Goal: Task Accomplishment & Management: Use online tool/utility

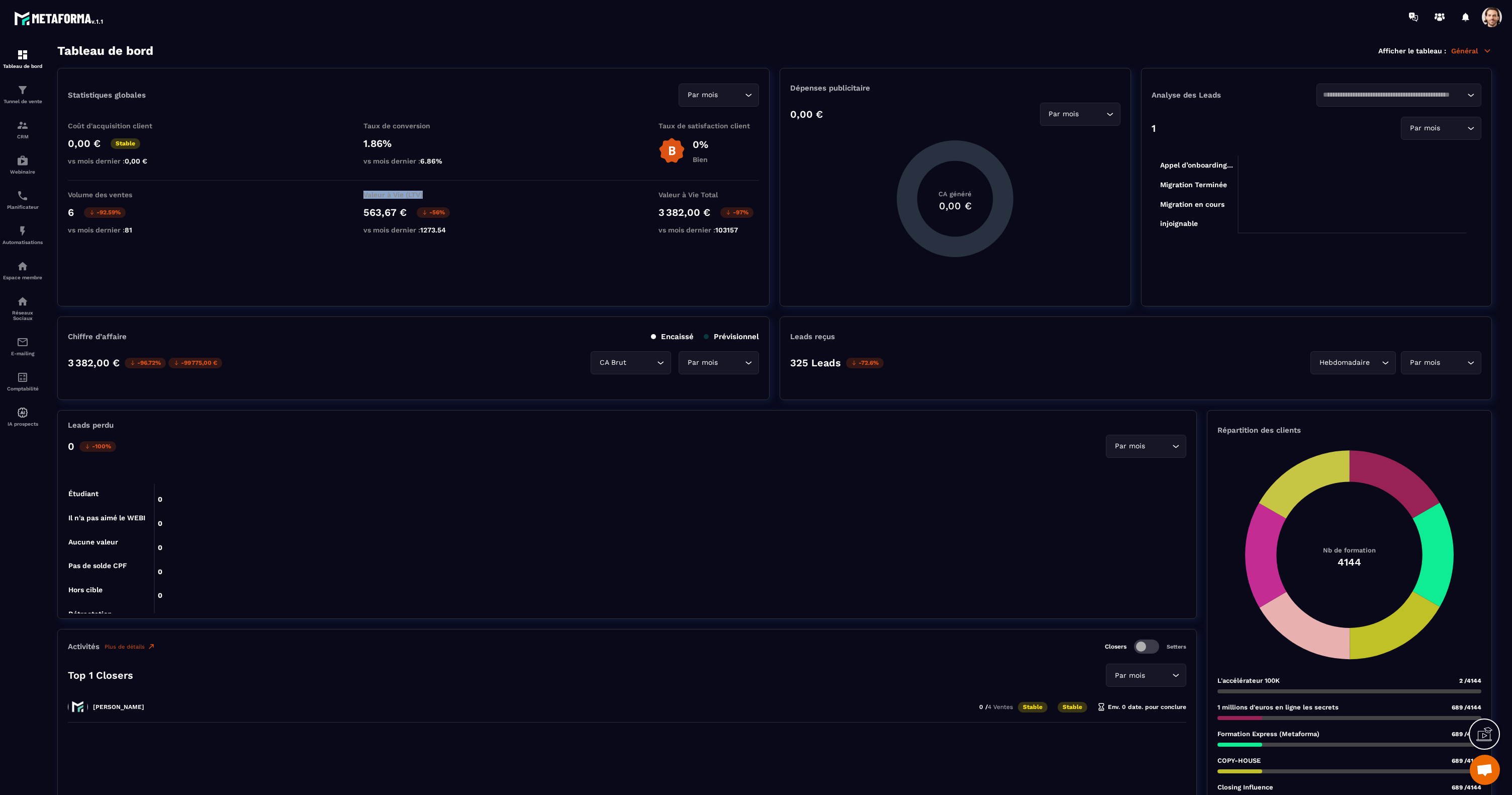
drag, startPoint x: 358, startPoint y: 195, endPoint x: 435, endPoint y: 197, distance: 77.0
click at [435, 197] on div "Volume des ventes 6 -92.59% vs mois dernier : 81 Valeur à Vie (LTV) 563,67 € -5…" at bounding box center [413, 215] width 691 height 48
click at [456, 198] on p "Valeur à Vie (LTV)" at bounding box center [414, 194] width 100 height 8
drag, startPoint x: 448, startPoint y: 196, endPoint x: 354, endPoint y: 196, distance: 94.0
click at [354, 196] on div "Volume des ventes 6 -92.59% vs mois dernier : 81 Valeur à Vie (LTV) 563,67 € -5…" at bounding box center [413, 215] width 691 height 48
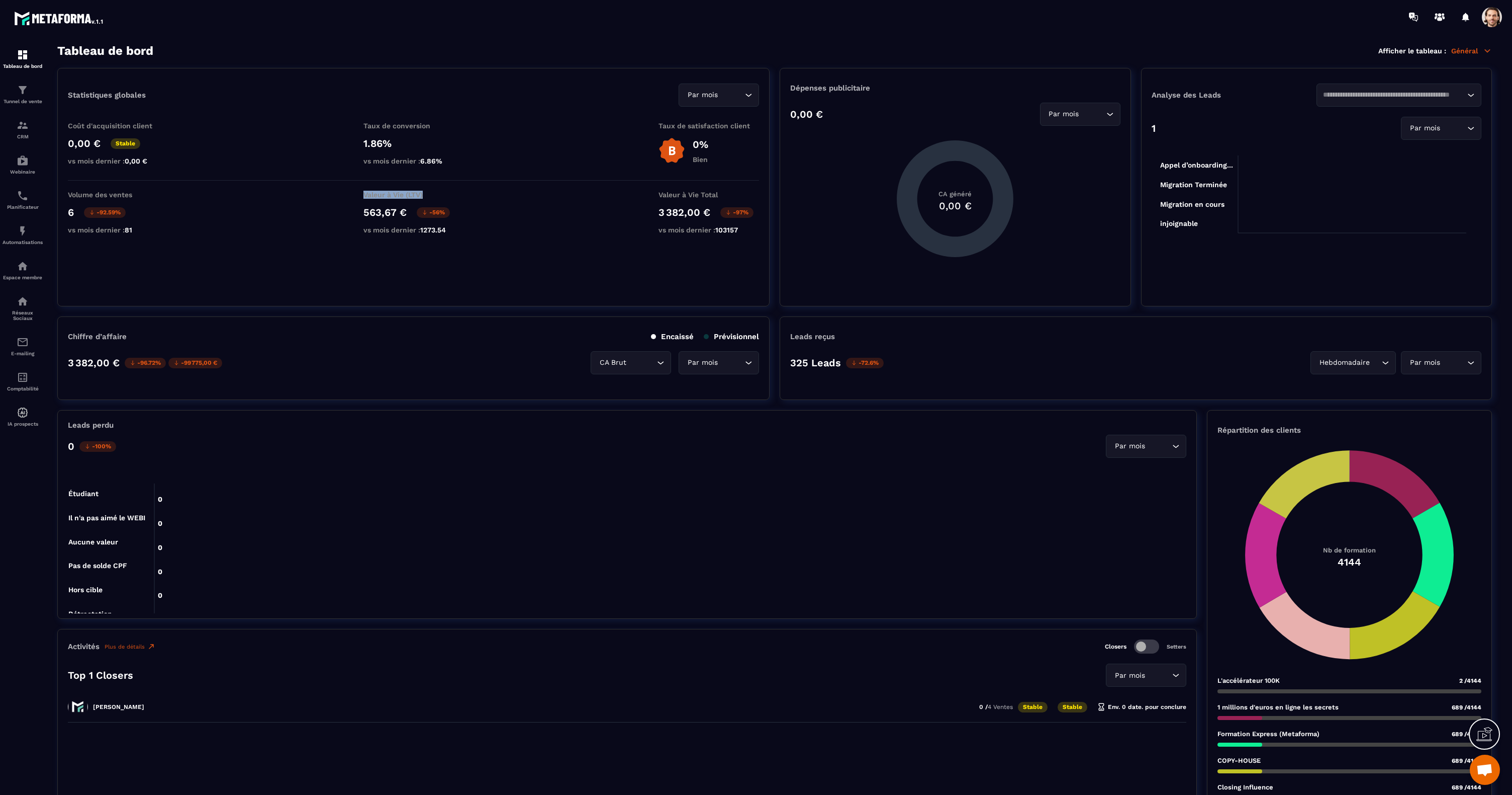
click at [443, 197] on p "Valeur à Vie (LTV)" at bounding box center [414, 194] width 100 height 8
drag, startPoint x: 134, startPoint y: 195, endPoint x: 64, endPoint y: 192, distance: 70.1
click at [64, 192] on div "Statistiques globales Par mois Loading... Coût d'acquisition client 0,00 € Stab…" at bounding box center [413, 187] width 712 height 239
drag, startPoint x: 426, startPoint y: 196, endPoint x: 359, endPoint y: 198, distance: 67.0
click at [356, 196] on div "Volume des ventes 6 -92.59% vs mois dernier : 81 Valeur à Vie (LTV) 563,67 € -5…" at bounding box center [413, 215] width 691 height 48
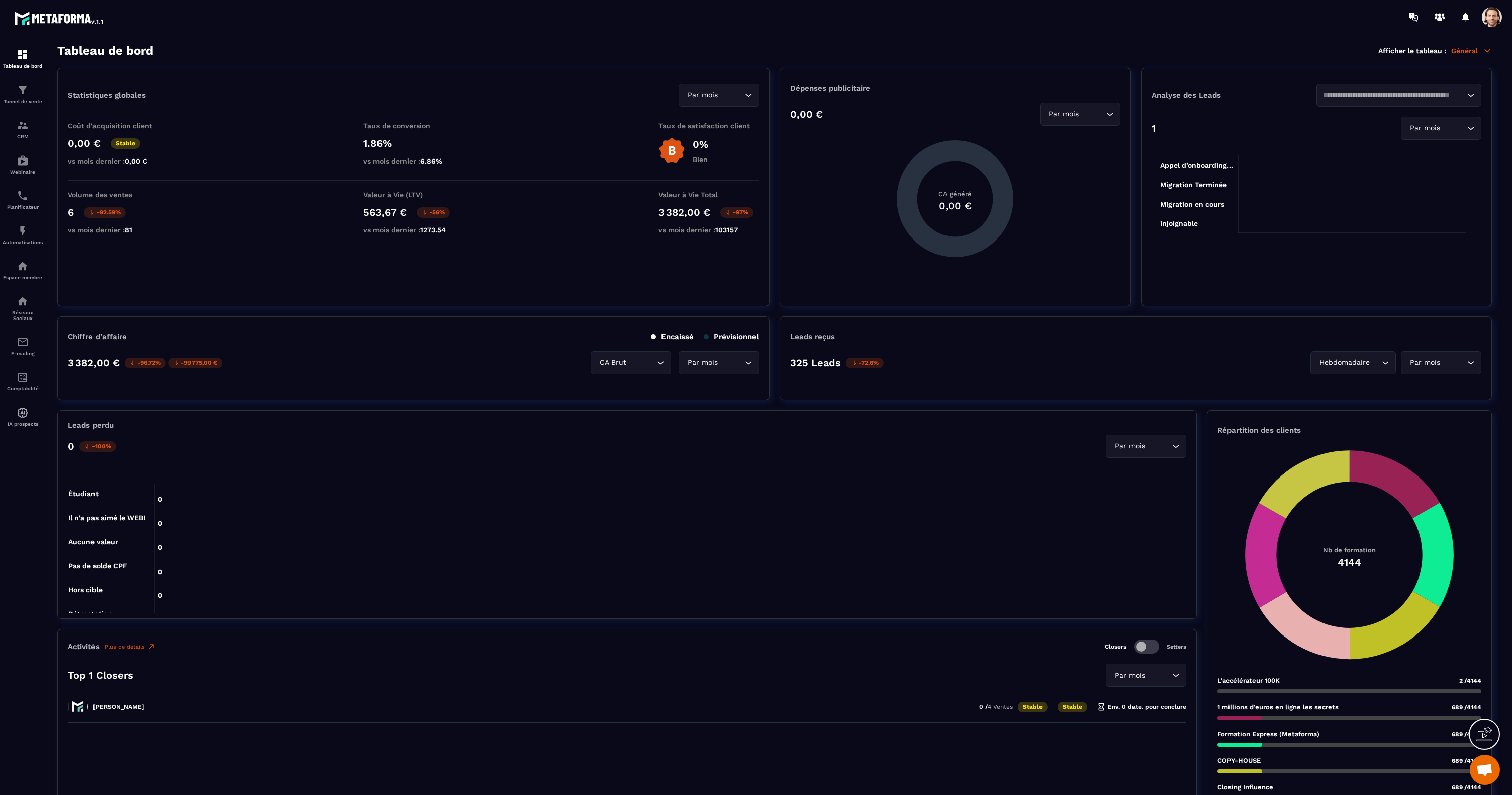
click at [1459, 48] on p "Général" at bounding box center [1471, 51] width 41 height 9
click at [1430, 154] on link "Affiliations Formation" at bounding box center [1432, 153] width 86 height 9
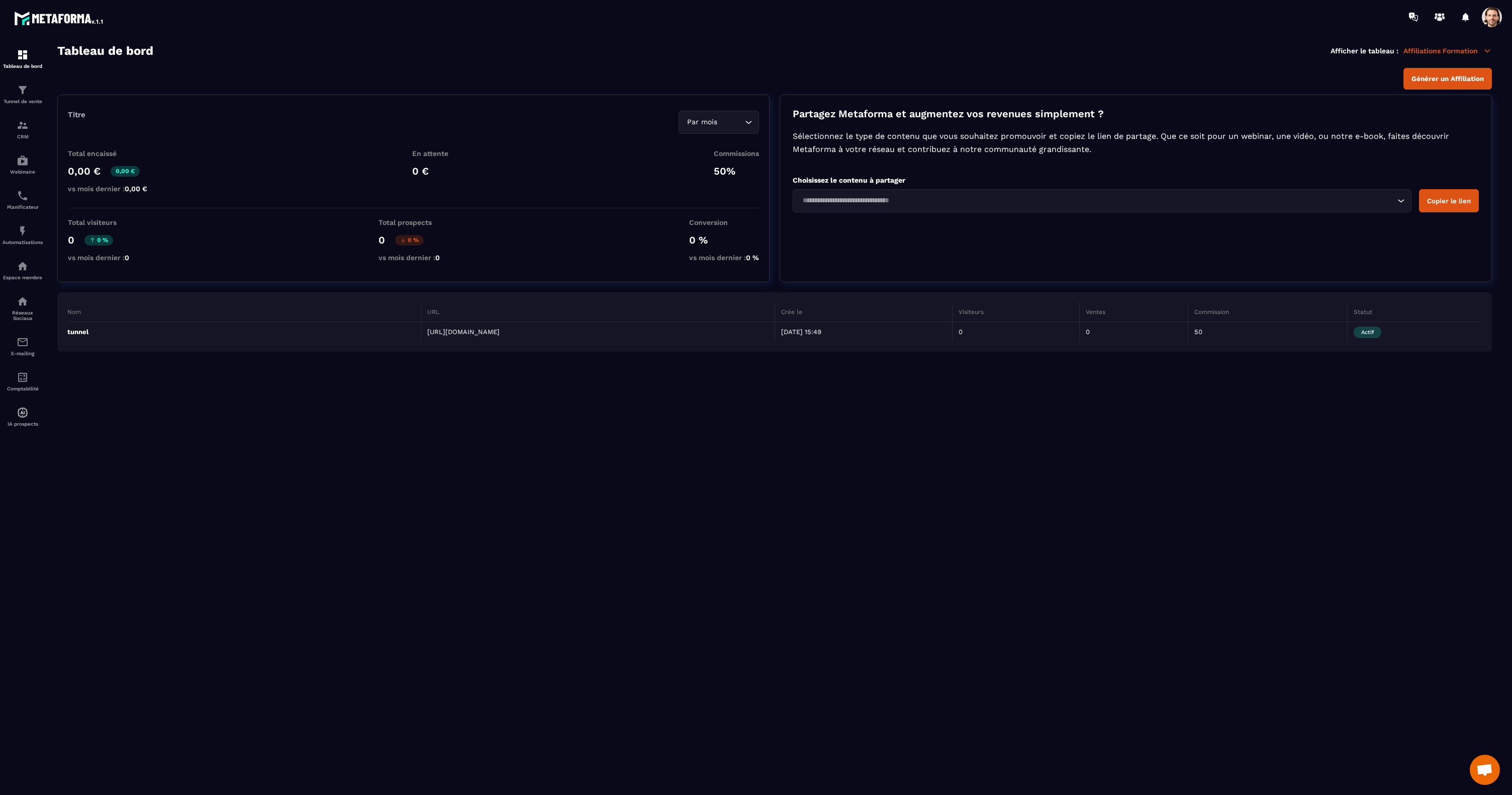
click at [1420, 76] on span "Générer un Affiliation" at bounding box center [1448, 78] width 72 height 7
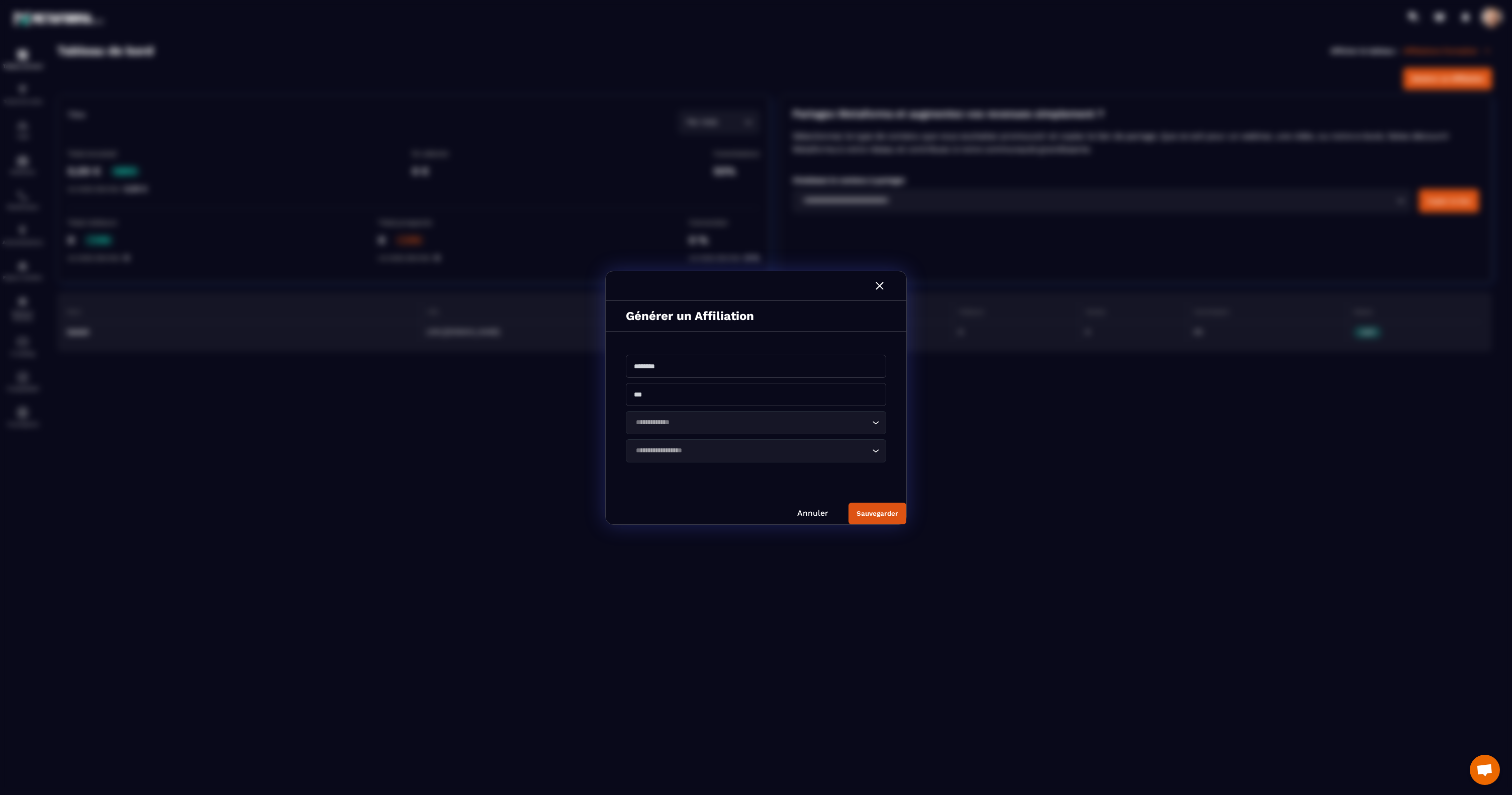
click at [675, 367] on input "Modal window" at bounding box center [756, 366] width 261 height 23
click at [862, 312] on div "Générer un Affiliation" at bounding box center [756, 311] width 301 height 31
click at [877, 282] on img "Modal window" at bounding box center [880, 281] width 13 height 13
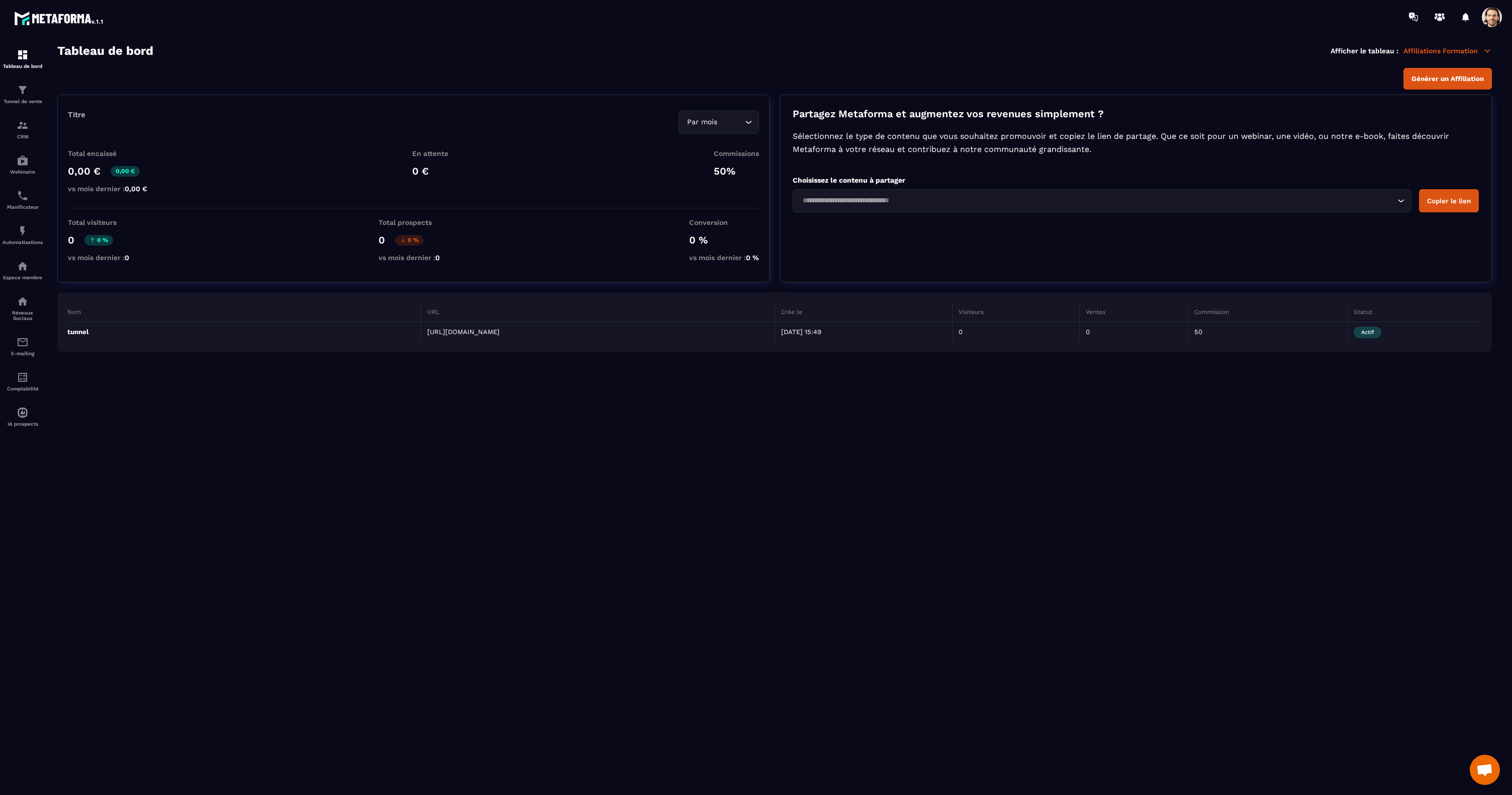
click at [1232, 77] on div "Générer un Affiliation" at bounding box center [775, 78] width 1435 height 21
click at [1430, 49] on p "Affiliations Formation" at bounding box center [1448, 51] width 88 height 9
click at [1042, 41] on section "Tableau de bord Tunnel de vente CRM Webinaire Planificateur Automatisations Esp…" at bounding box center [756, 419] width 1512 height 772
click at [929, 197] on input "Search for option" at bounding box center [1097, 200] width 596 height 11
click at [866, 68] on div "Générer un Affiliation" at bounding box center [775, 78] width 1435 height 21
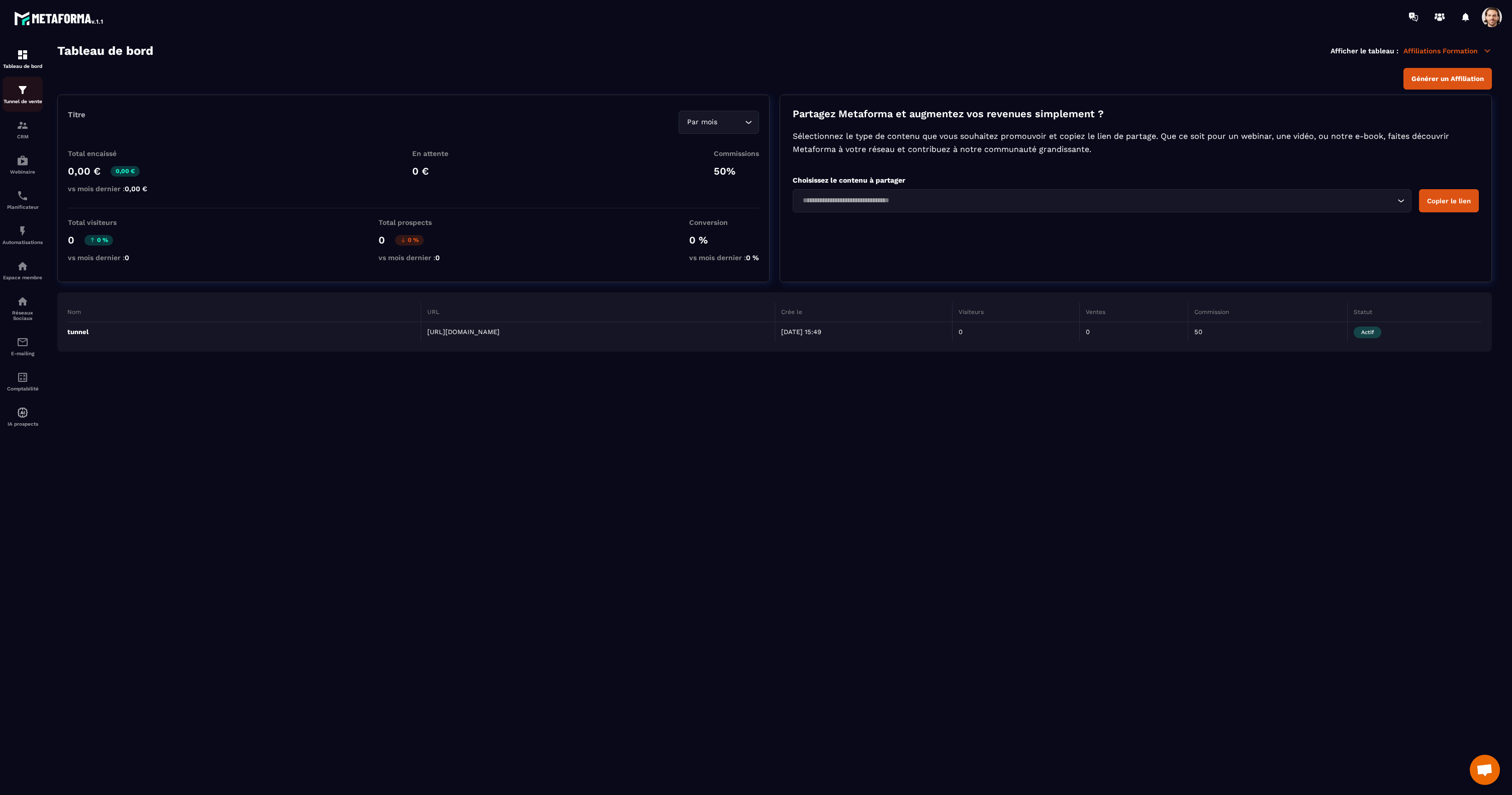
click at [21, 97] on div "Tunnel de vente" at bounding box center [23, 94] width 40 height 20
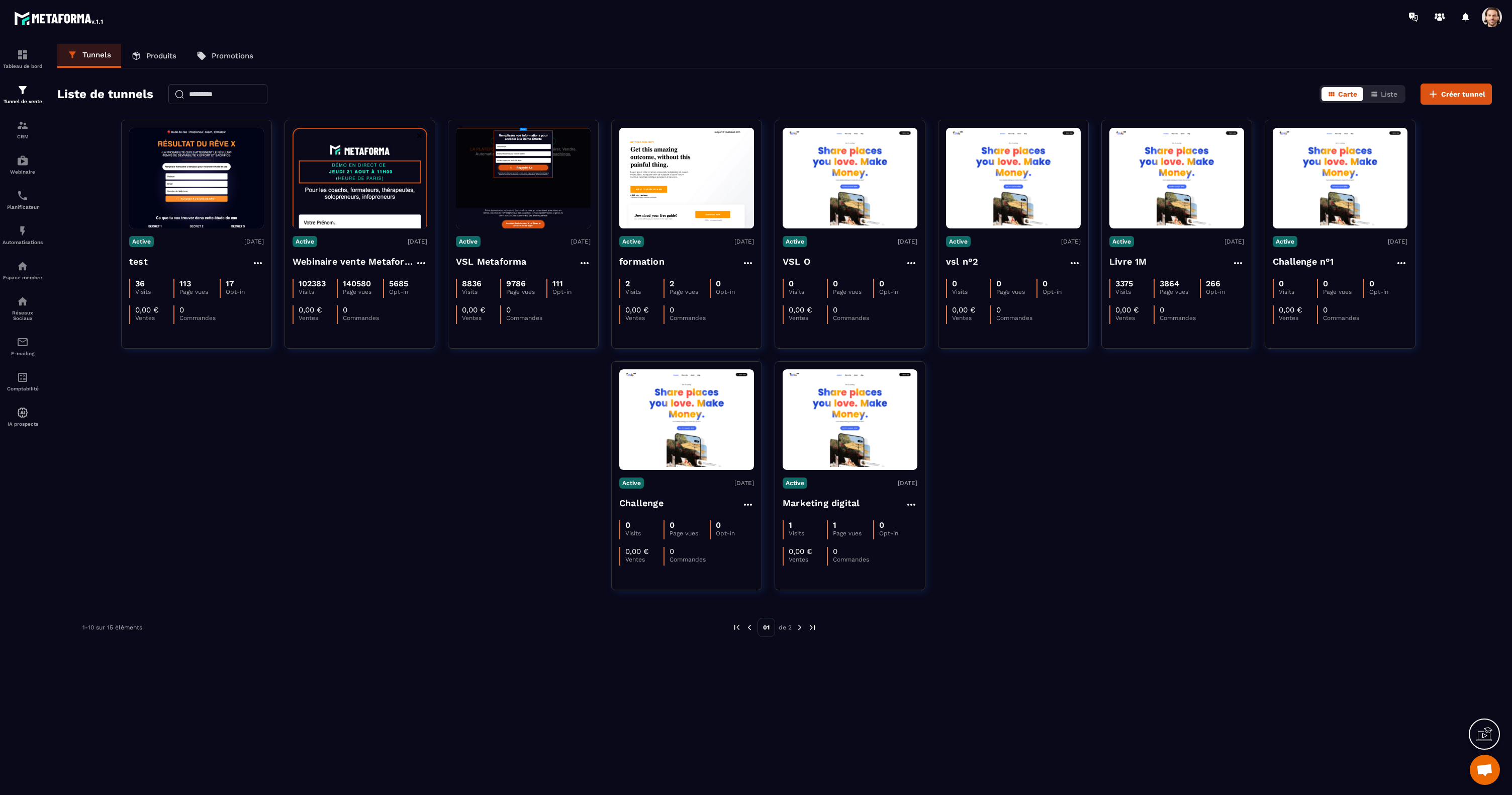
click at [1489, 27] on span at bounding box center [1492, 17] width 20 height 20
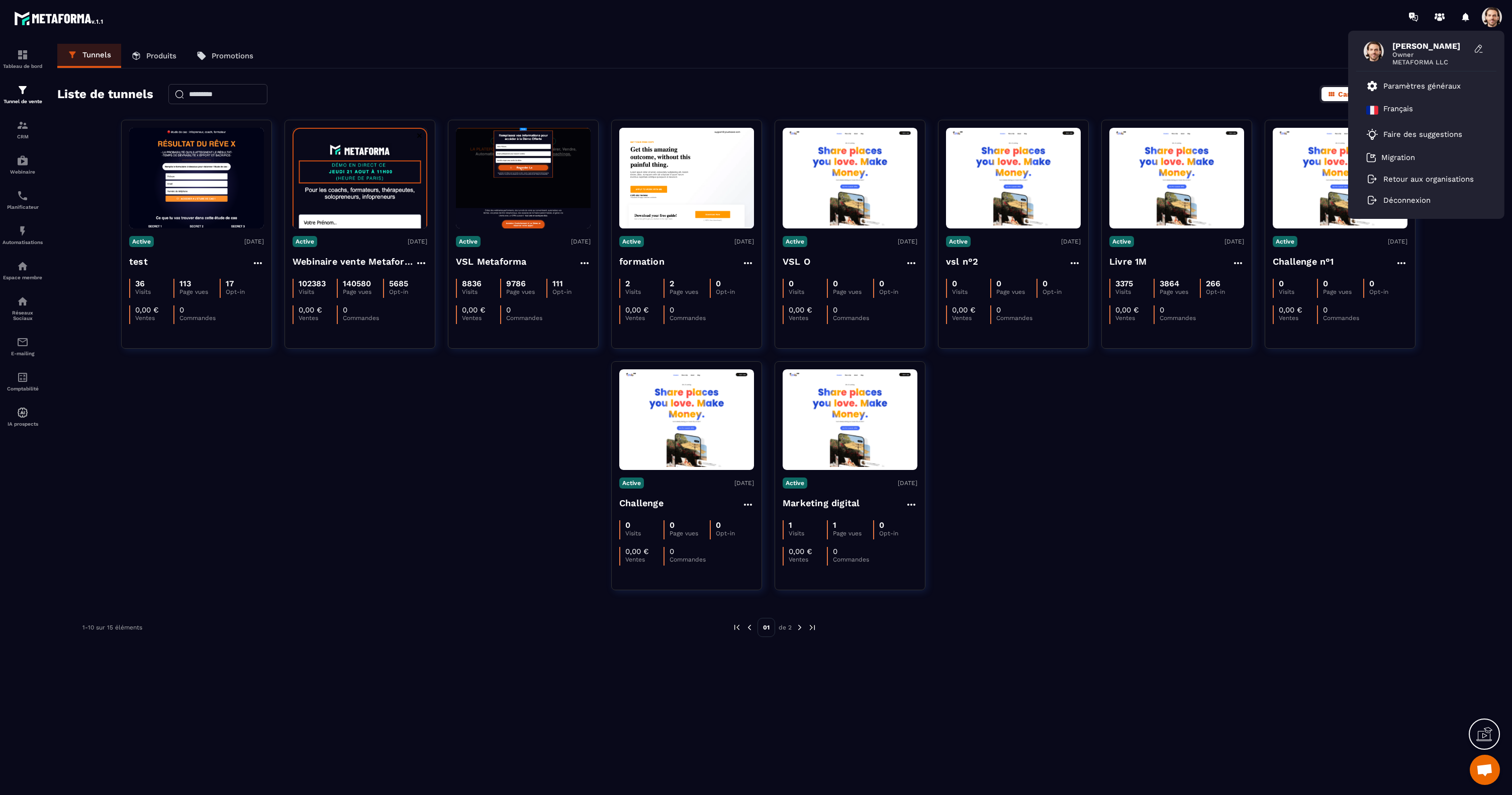
click at [1159, 64] on div "Tunnels Produits Promotions" at bounding box center [775, 56] width 1435 height 25
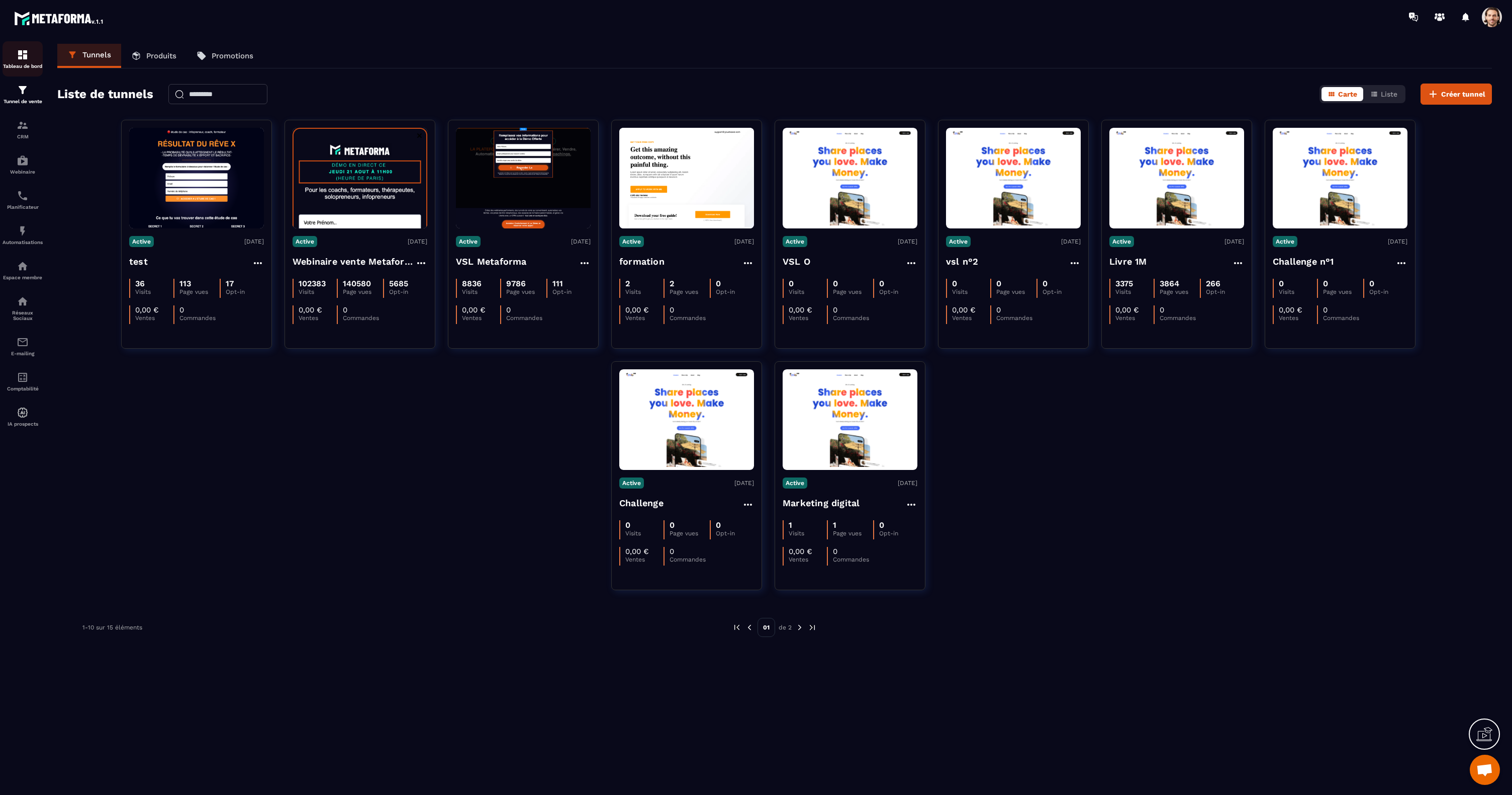
click at [13, 60] on div "Tableau de bord" at bounding box center [23, 59] width 40 height 20
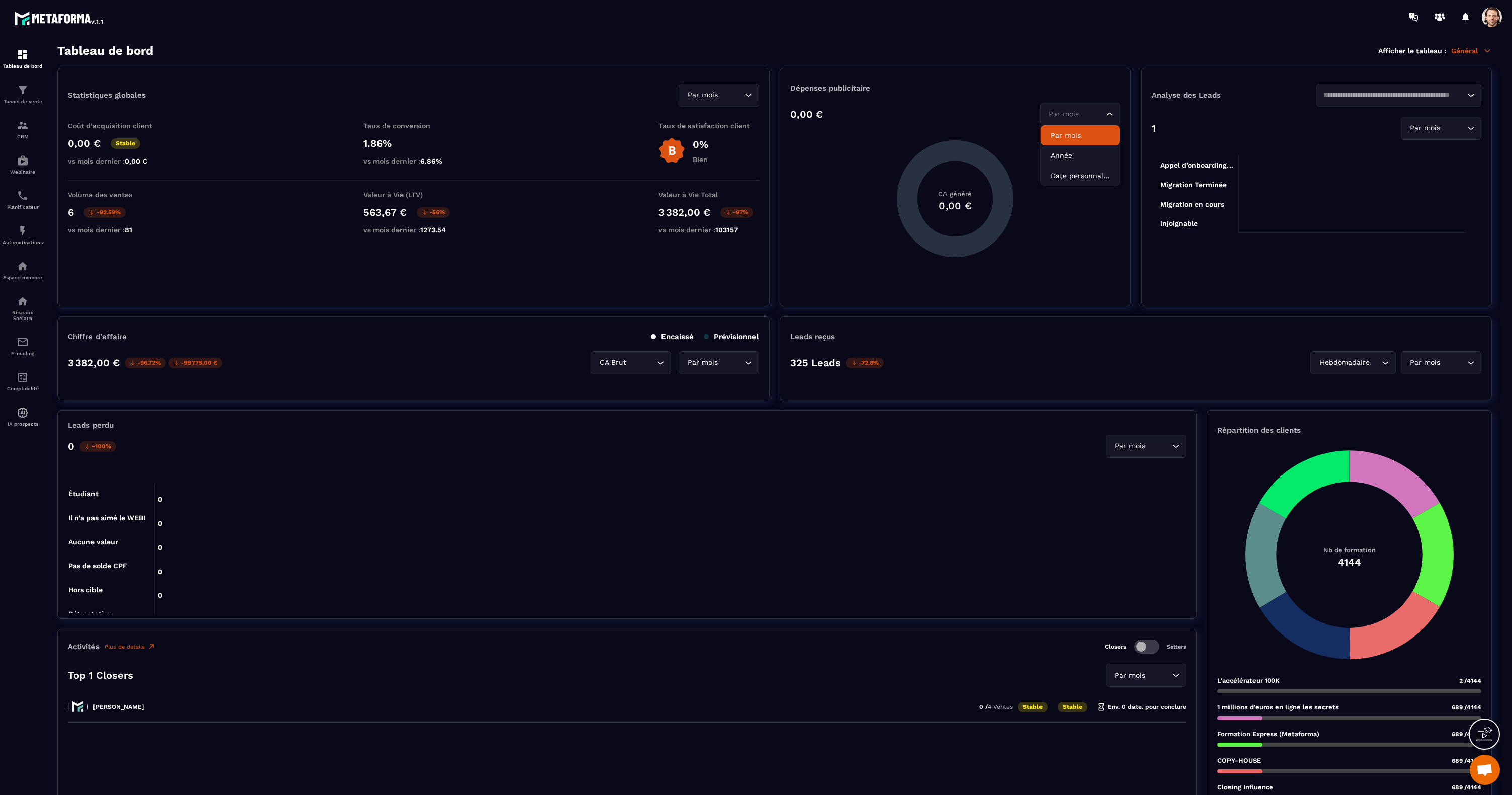
click at [1070, 116] on div "Par mois" at bounding box center [1075, 114] width 60 height 11
click at [1073, 155] on p "Année" at bounding box center [1080, 155] width 60 height 10
click at [739, 97] on input "Search for option" at bounding box center [732, 95] width 23 height 11
click at [717, 136] on p "Année" at bounding box center [719, 136] width 60 height 10
click at [1470, 54] on p "Général" at bounding box center [1471, 51] width 41 height 9
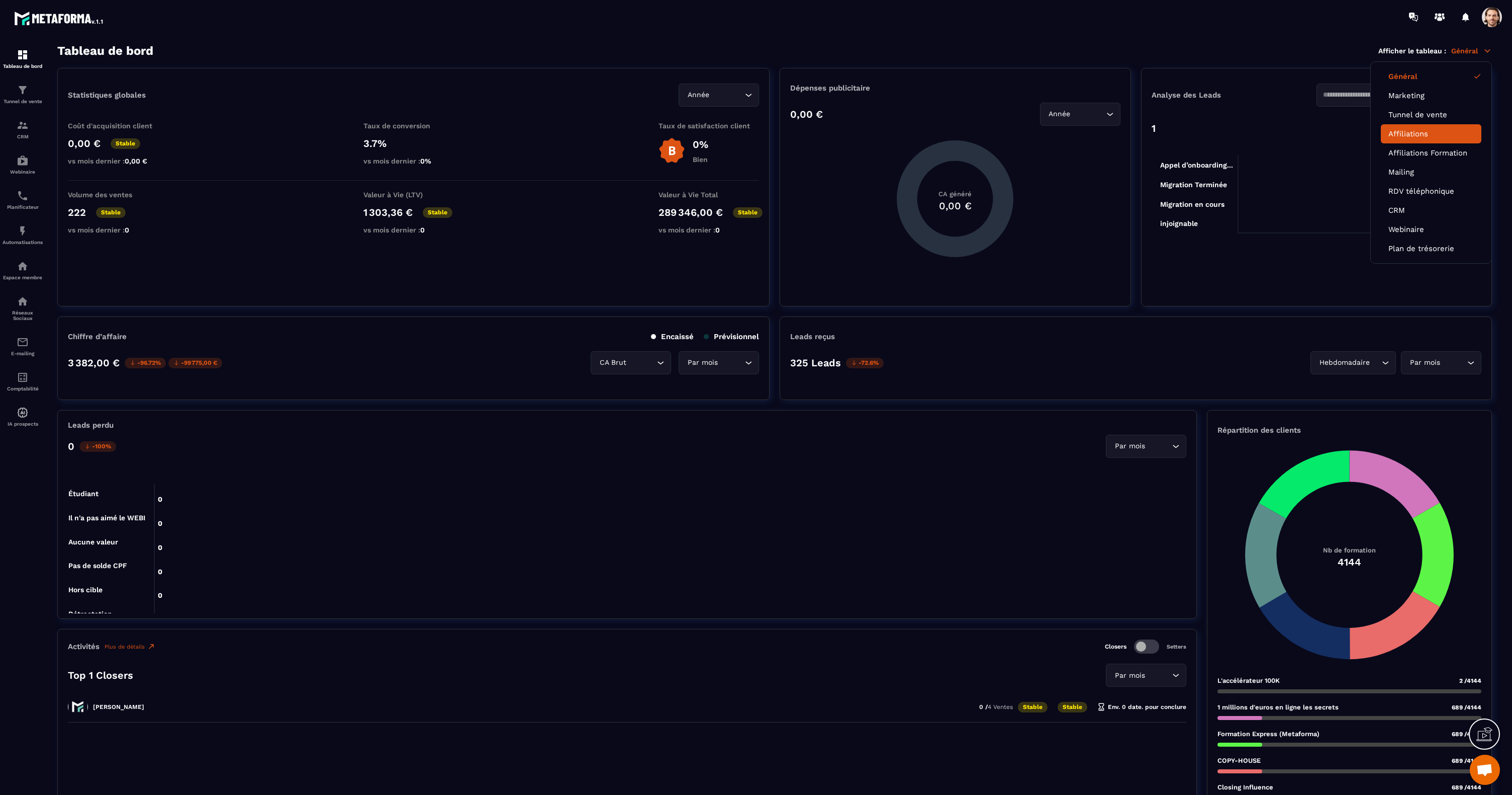
click at [1417, 138] on li "Affiliations" at bounding box center [1431, 133] width 100 height 19
click at [1401, 136] on link "Affiliations" at bounding box center [1432, 134] width 86 height 9
click at [1405, 132] on link "Affiliations" at bounding box center [1432, 134] width 86 height 9
